Goal: Information Seeking & Learning: Learn about a topic

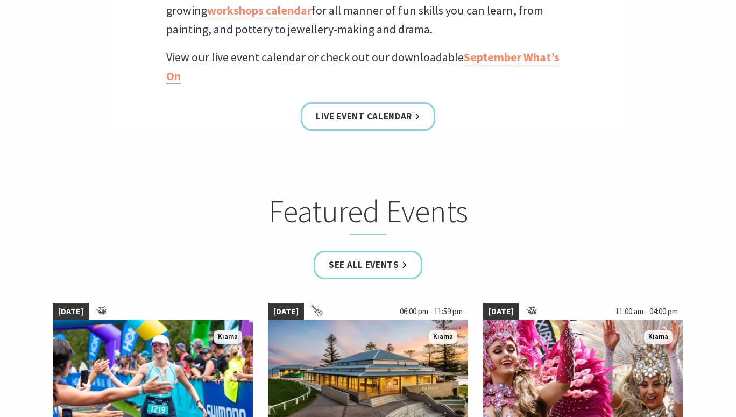
scroll to position [490, 0]
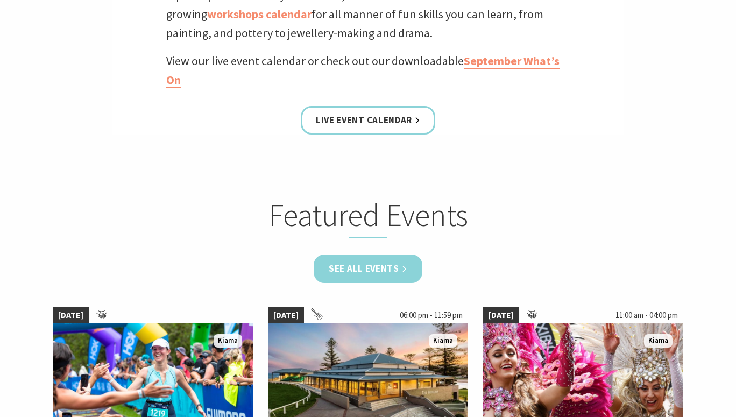
click at [380, 265] on link "See all Events" at bounding box center [368, 268] width 109 height 29
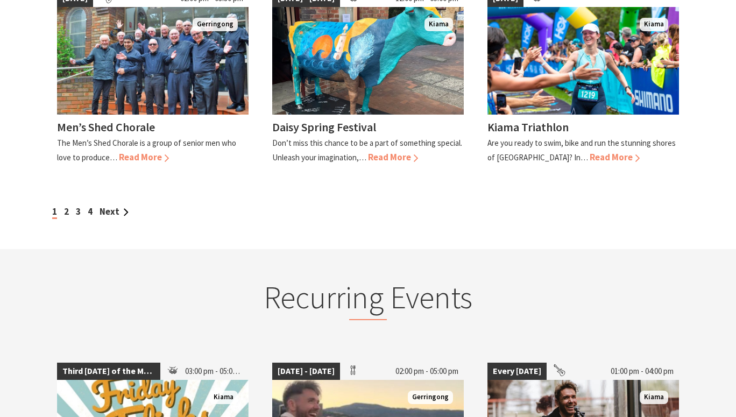
scroll to position [1058, 0]
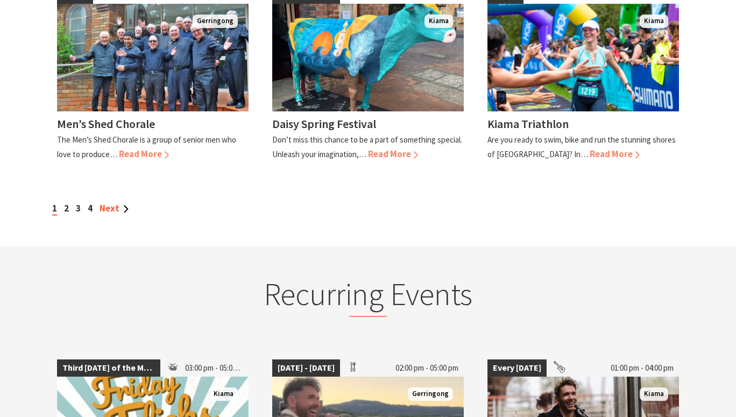
click at [116, 202] on link "Next" at bounding box center [113, 208] width 29 height 12
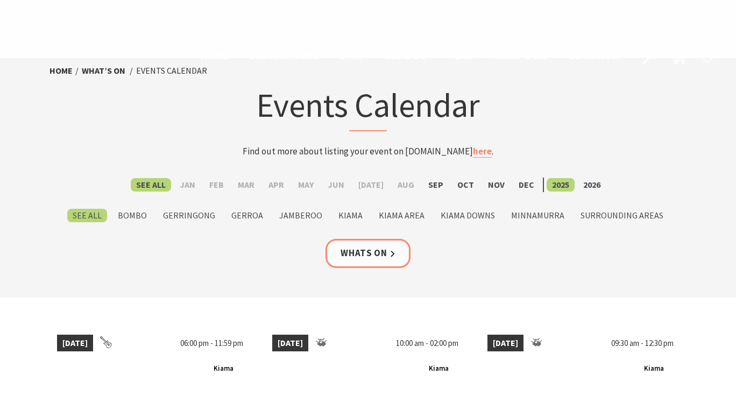
scroll to position [1058, 0]
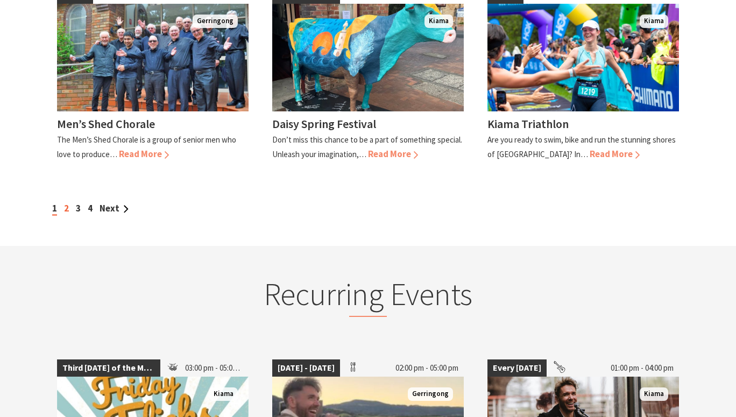
click at [66, 202] on link "2" at bounding box center [66, 208] width 5 height 12
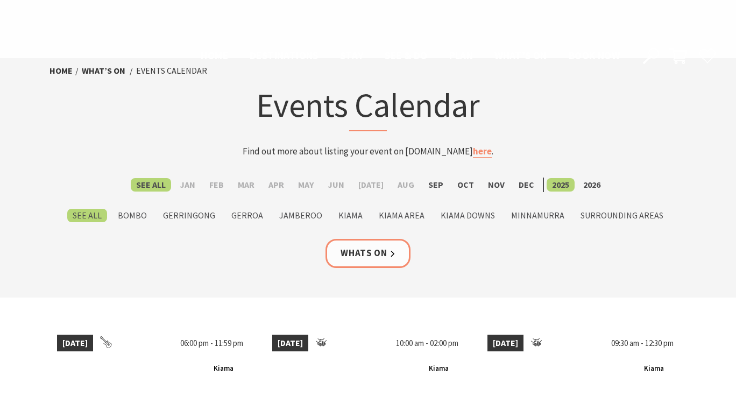
scroll to position [1058, 0]
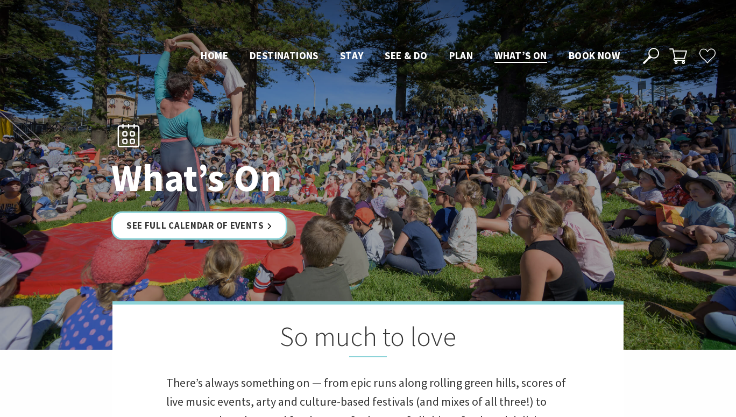
scroll to position [490, 0]
